Goal: Information Seeking & Learning: Learn about a topic

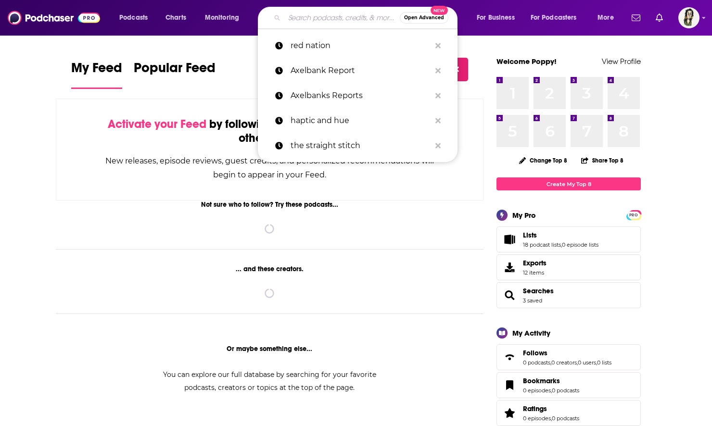
click at [301, 14] on input "Search podcasts, credits, & more..." at bounding box center [341, 17] width 115 height 15
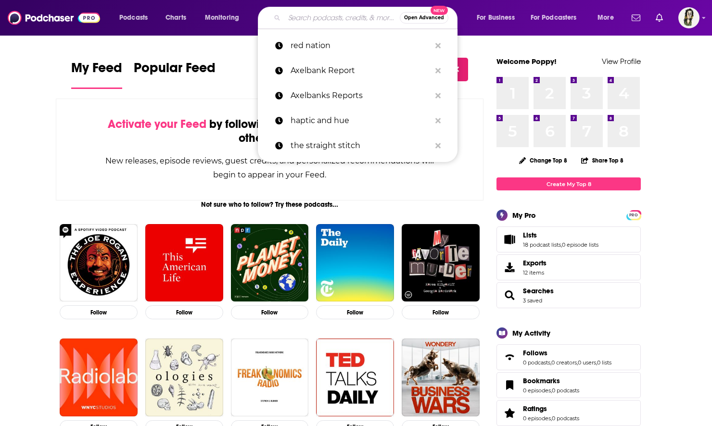
paste input "A History of the [GEOGRAPHIC_DATA]"
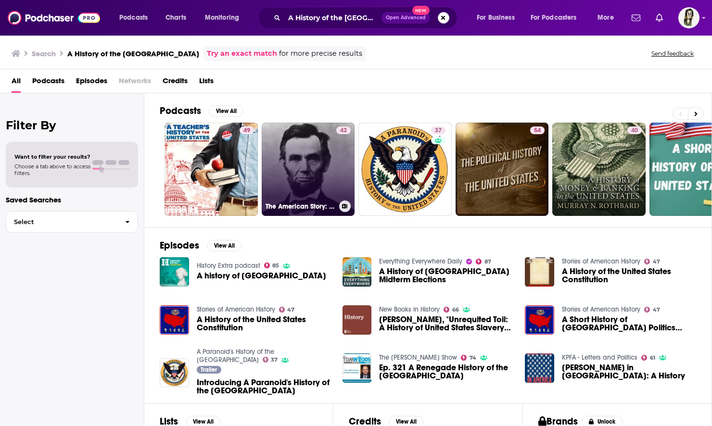
click at [304, 168] on link "42 The American Story: A Narrative History of [GEOGRAPHIC_DATA]" at bounding box center [308, 169] width 93 height 93
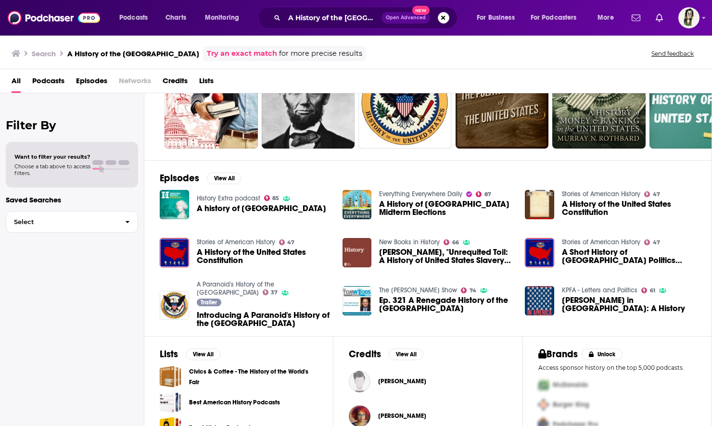
scroll to position [115, 0]
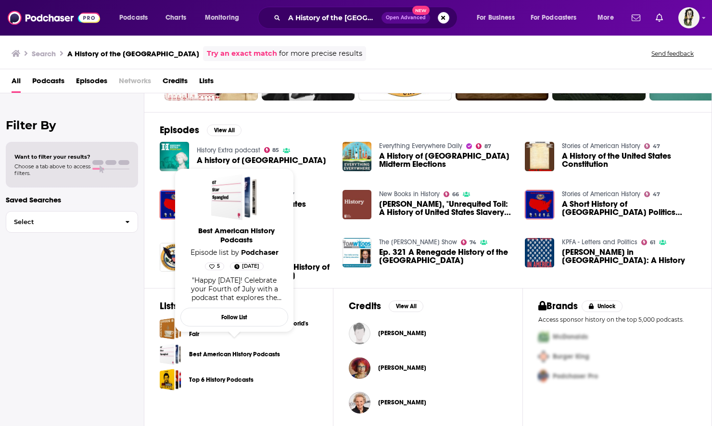
click at [254, 352] on link "Best American History Podcasts" at bounding box center [234, 354] width 91 height 11
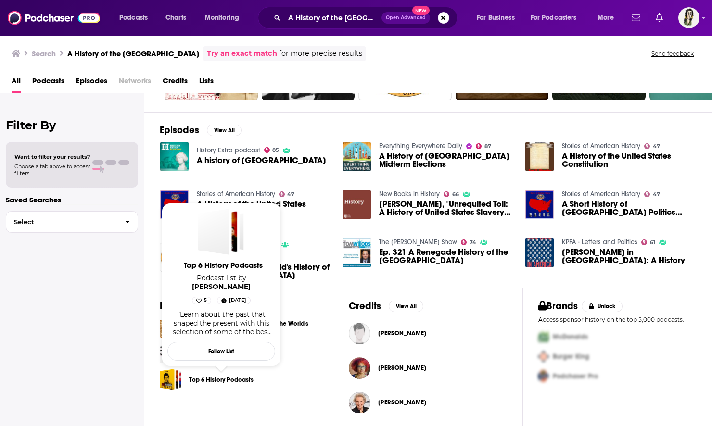
click at [230, 377] on link "Top 6 History Podcasts" at bounding box center [221, 380] width 64 height 11
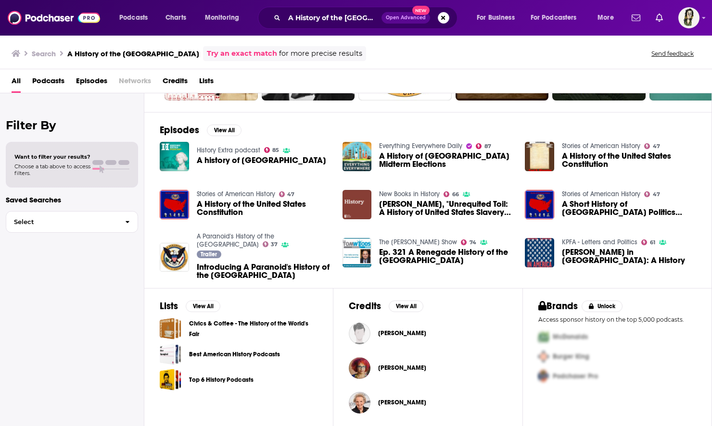
scroll to position [0, 0]
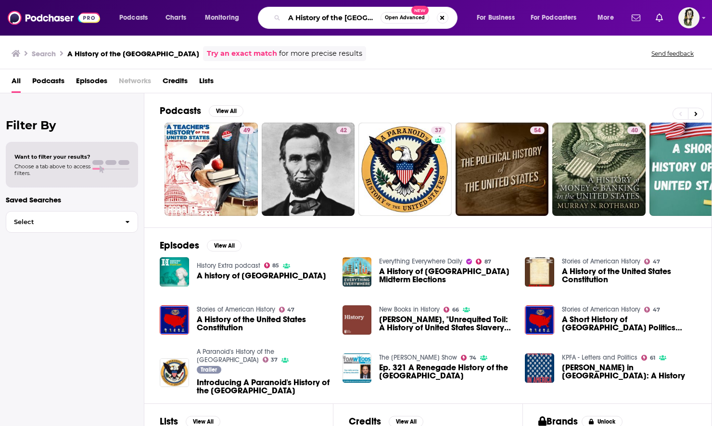
click at [347, 18] on input "A History of the [GEOGRAPHIC_DATA]" at bounding box center [332, 17] width 96 height 15
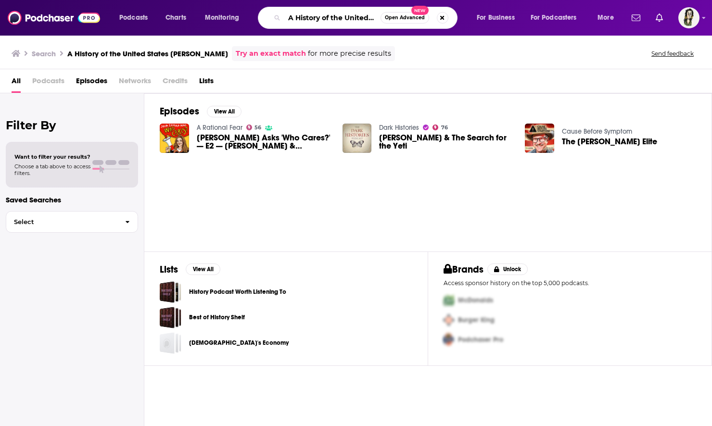
scroll to position [0, 67]
drag, startPoint x: 287, startPoint y: 18, endPoint x: 328, endPoint y: 17, distance: 40.9
click at [328, 17] on input "A History of the United States [PERSON_NAME]" at bounding box center [332, 17] width 96 height 15
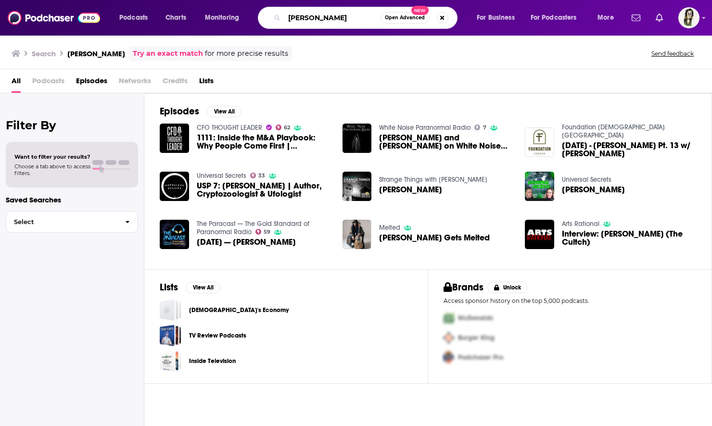
click at [308, 18] on input "[PERSON_NAME]" at bounding box center [332, 17] width 96 height 15
type input "[PERSON_NAME]"
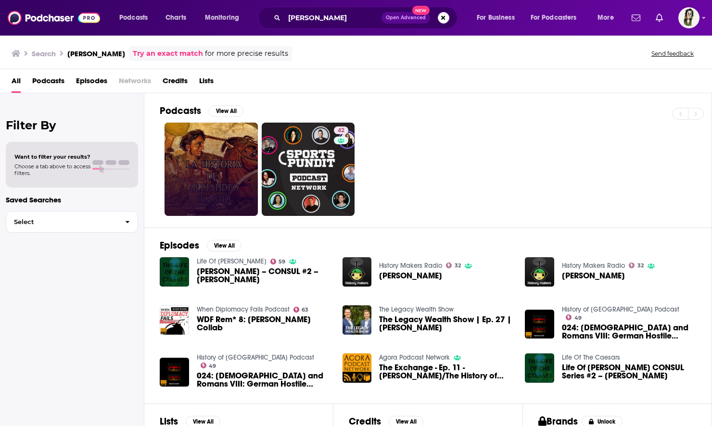
scroll to position [88, 0]
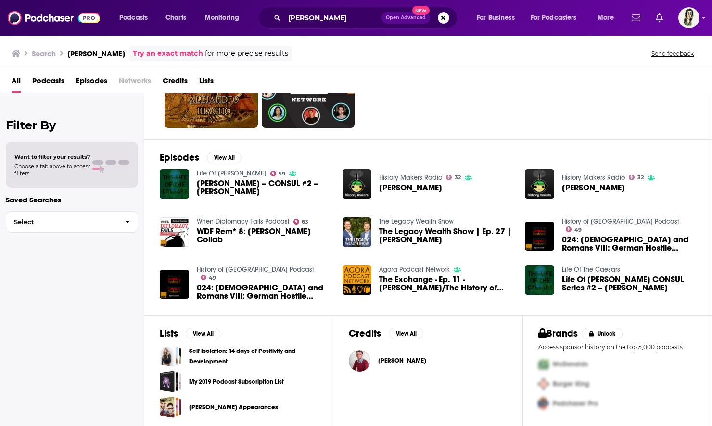
click at [402, 359] on span "[PERSON_NAME]" at bounding box center [402, 361] width 48 height 8
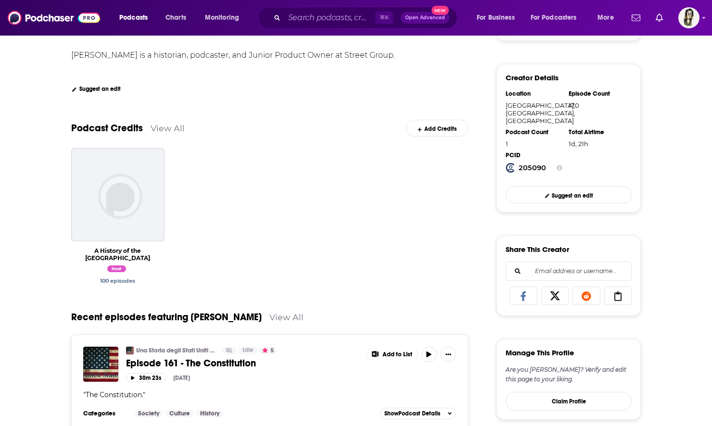
scroll to position [199, 0]
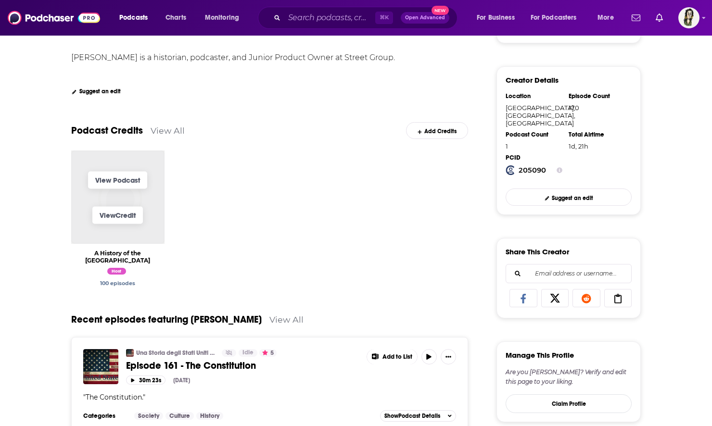
click at [117, 166] on span "View Podcast" at bounding box center [117, 180] width 93 height 35
click at [117, 183] on link "View Podcast" at bounding box center [117, 179] width 59 height 17
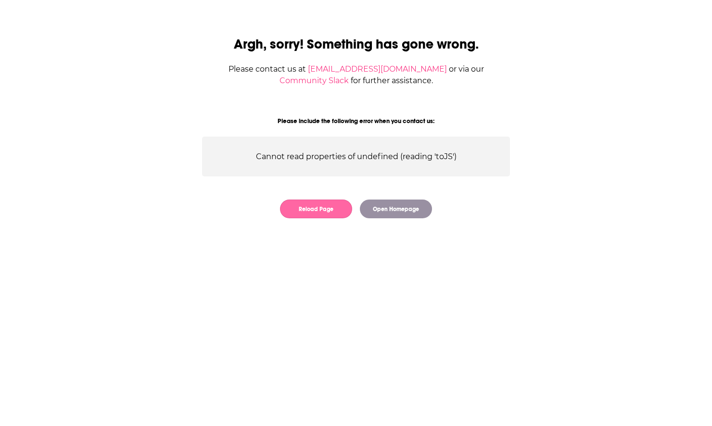
click at [337, 202] on button "Reload Page" at bounding box center [316, 209] width 72 height 19
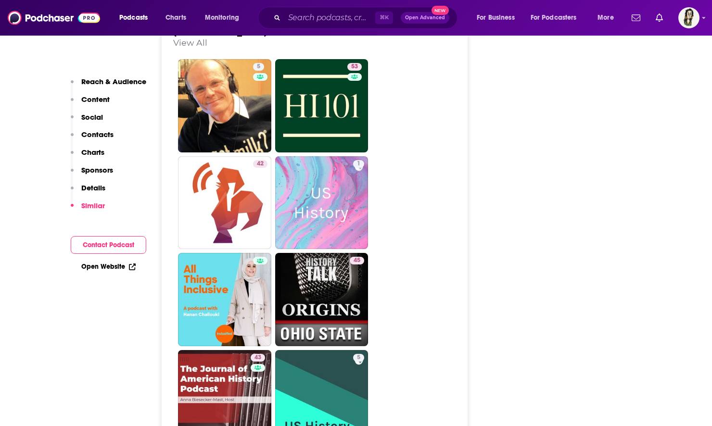
scroll to position [1428, 0]
